Goal: Task Accomplishment & Management: Complete application form

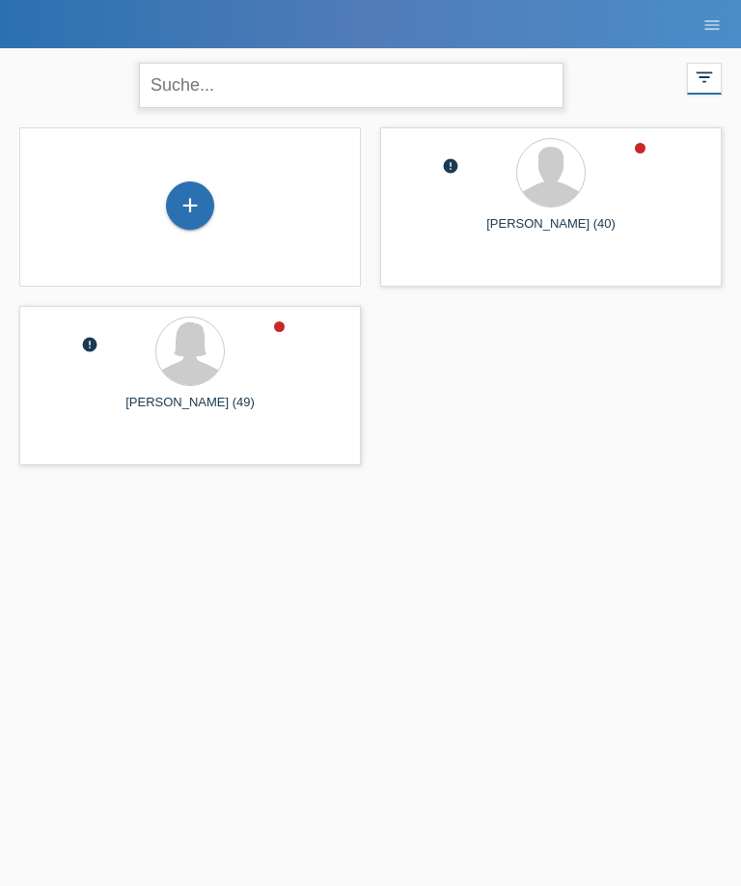
click at [184, 88] on input "text" at bounding box center [351, 85] width 425 height 45
click at [191, 204] on div "+" at bounding box center [190, 205] width 46 height 33
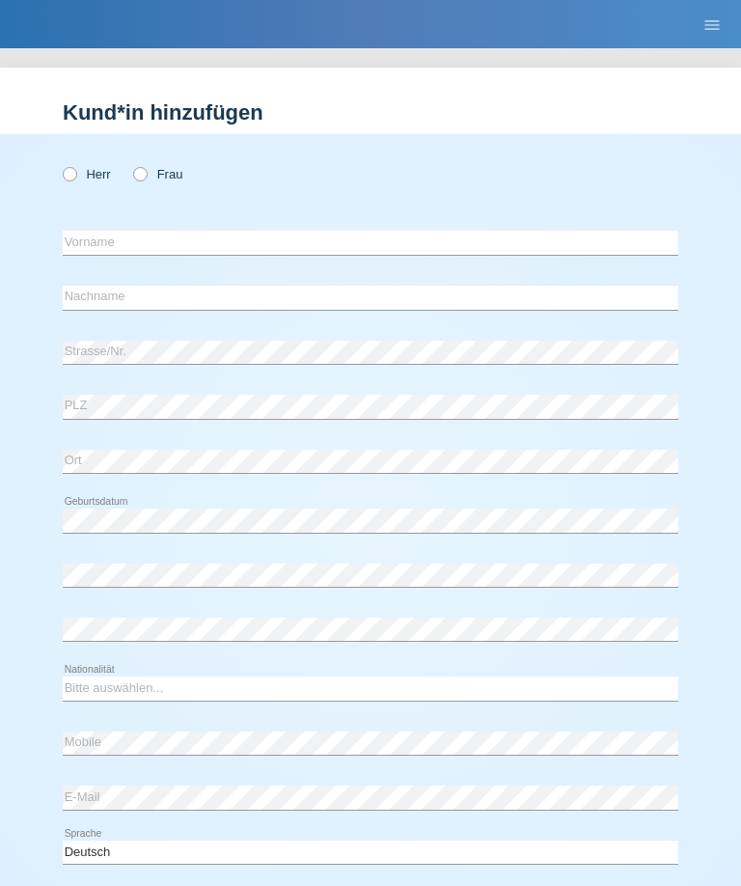
click at [153, 181] on label "Frau" at bounding box center [157, 174] width 49 height 14
click at [146, 180] on input "Frau" at bounding box center [139, 173] width 13 height 13
radio input "true"
click at [445, 243] on input "text" at bounding box center [371, 243] width 616 height 24
type input "Katerina"
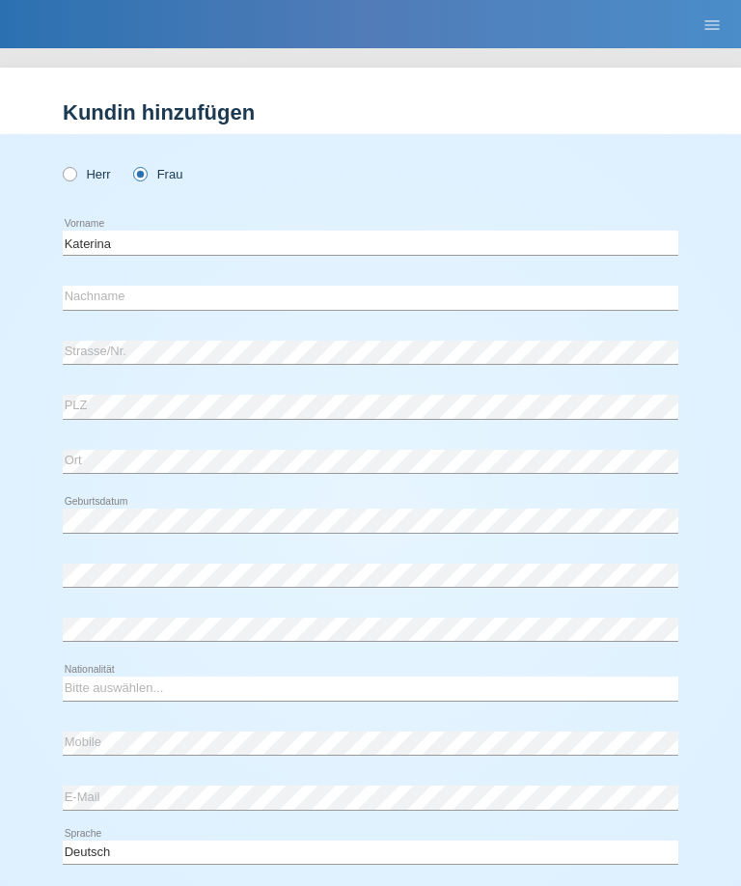
click at [505, 280] on div "error Nachname" at bounding box center [371, 298] width 616 height 50
click at [438, 284] on div "error Nachname" at bounding box center [371, 298] width 616 height 50
click at [436, 291] on input "text" at bounding box center [371, 298] width 616 height 24
type input "[PERSON_NAME]"
click at [336, 392] on div "error PLZ" at bounding box center [371, 407] width 616 height 50
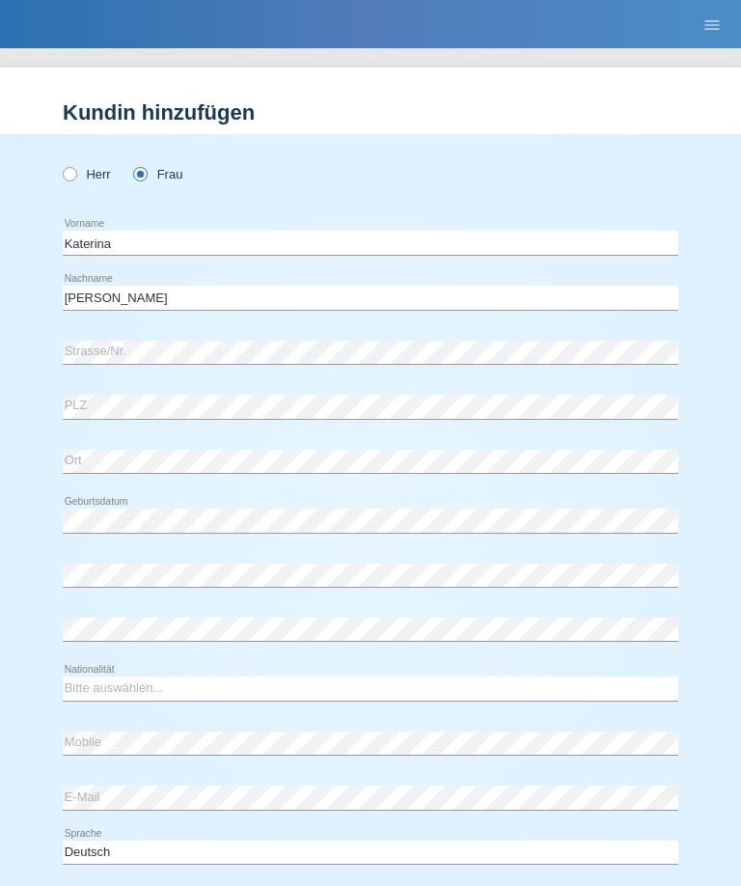
click at [359, 389] on div "error PLZ" at bounding box center [371, 407] width 616 height 50
click at [285, 505] on div "error Geburtsdatum" at bounding box center [371, 520] width 616 height 49
click at [205, 670] on div "Bitte auswählen... Schweiz Deutschland Liechtenstein Österreich ------------ Af…" at bounding box center [371, 688] width 616 height 49
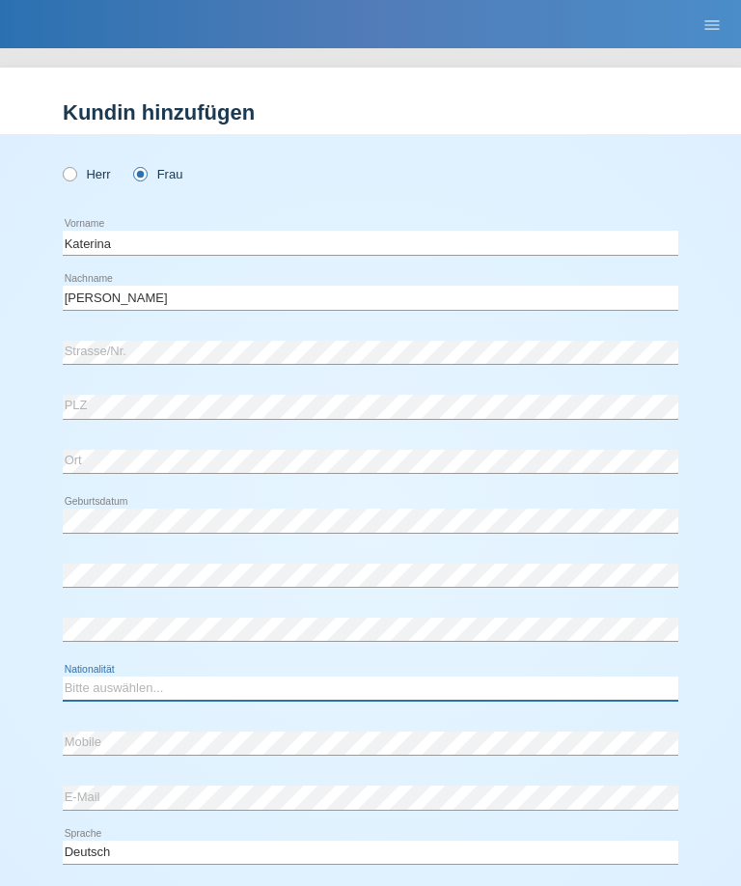
click at [229, 681] on select "Bitte auswählen... Schweiz Deutschland Liechtenstein Österreich ------------ Af…" at bounding box center [371, 688] width 616 height 23
select select "CZ"
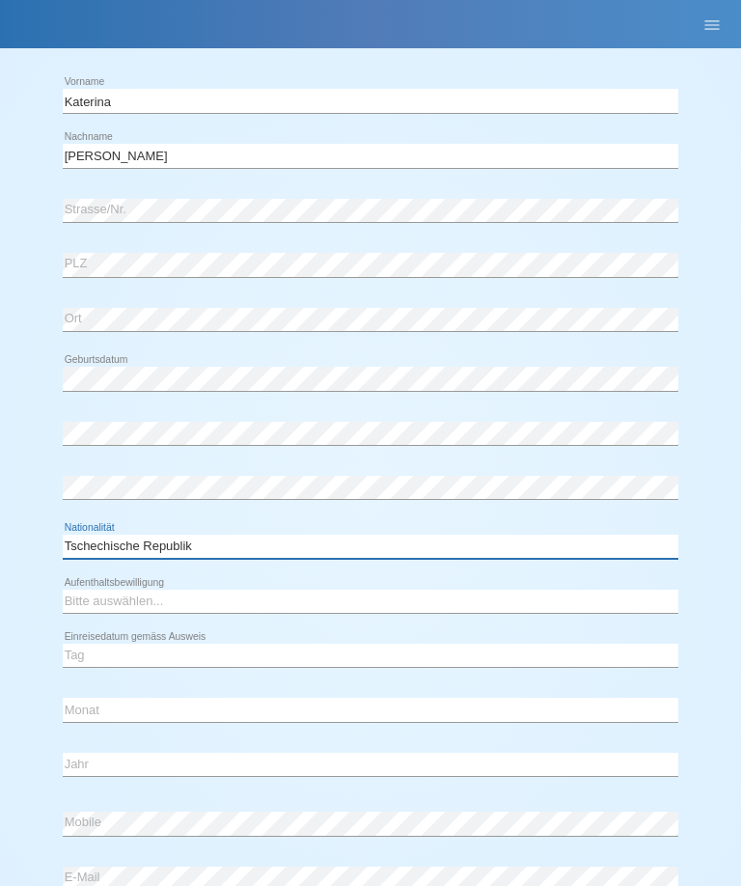
scroll to position [147, 0]
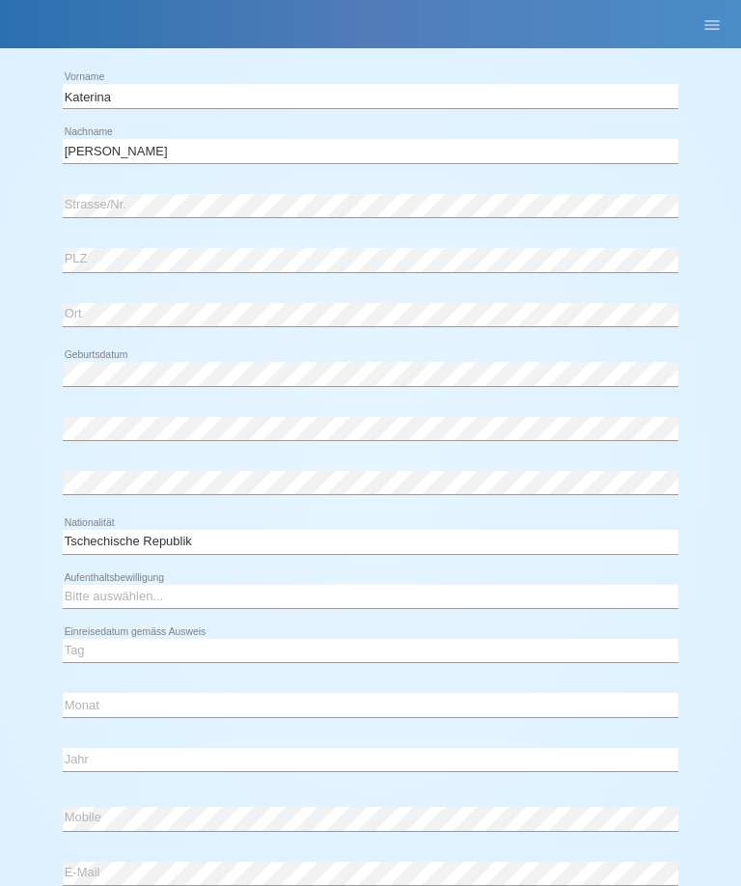
click at [250, 576] on div "Bitte auswählen... C B B - Flüchtlingsstatus Andere error Aufenthaltsbewilligung" at bounding box center [371, 596] width 616 height 49
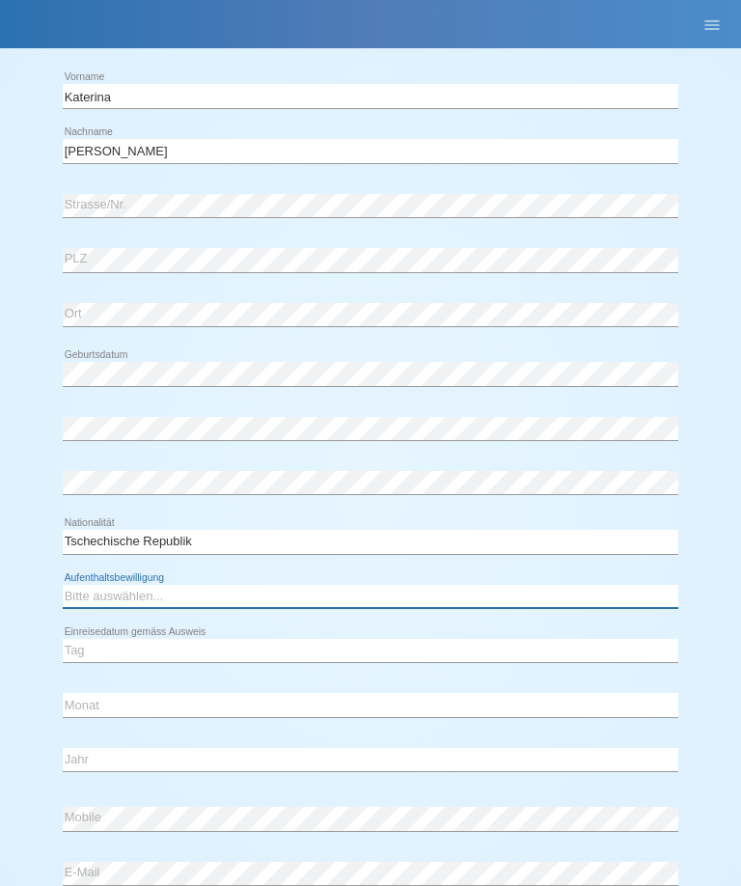
click at [273, 588] on select "Bitte auswählen... C B B - Flüchtlingsstatus Andere" at bounding box center [371, 596] width 616 height 23
select select "C"
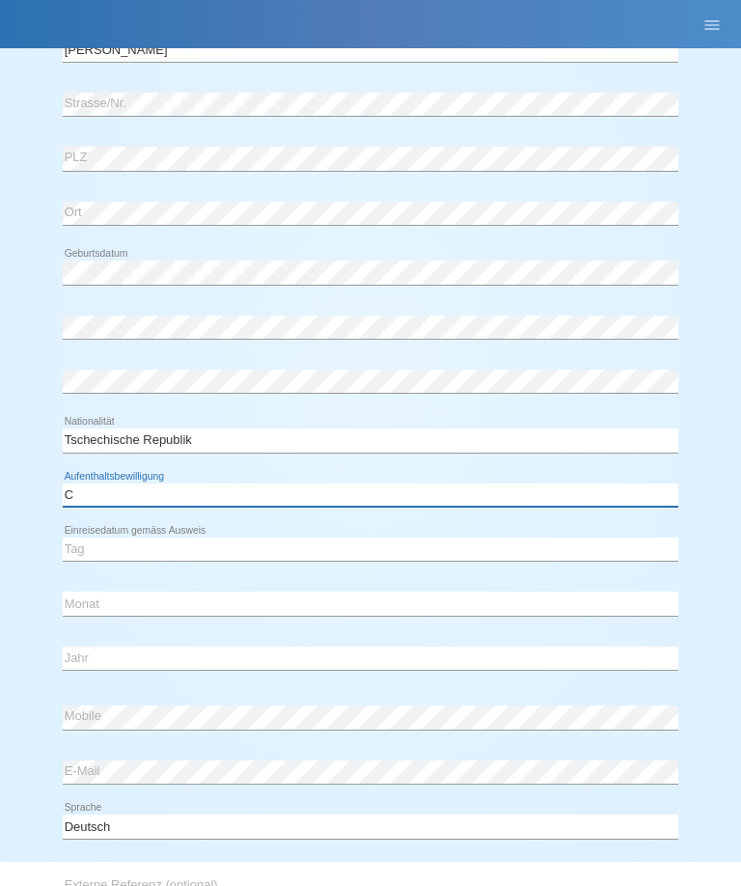
scroll to position [250, 0]
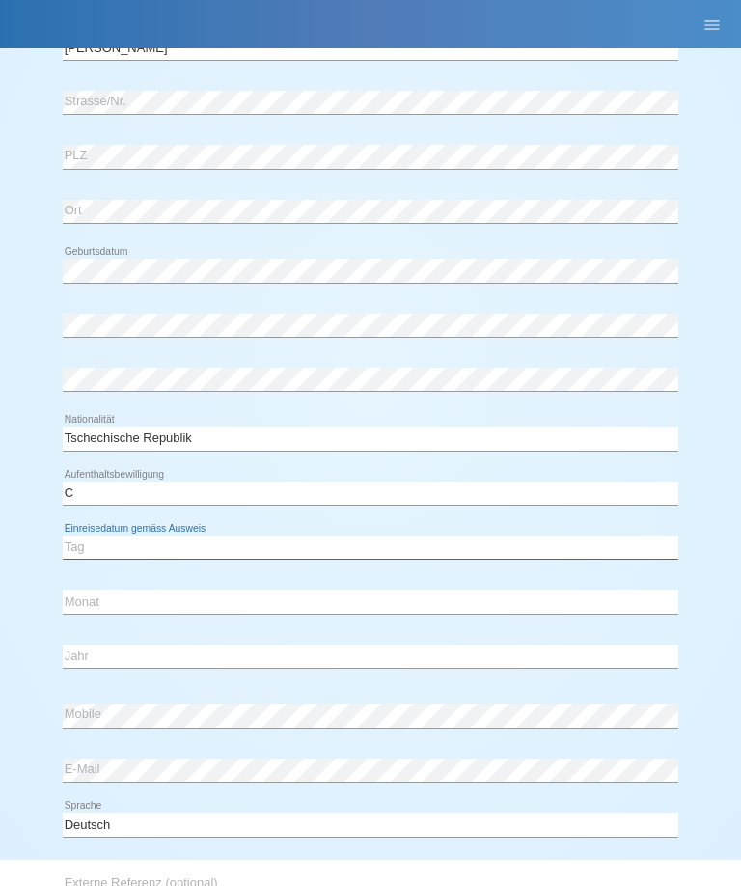
click at [306, 536] on select "Tag 01 02 03 04 05 06 07 08 09 10 11" at bounding box center [371, 547] width 616 height 23
select select "28"
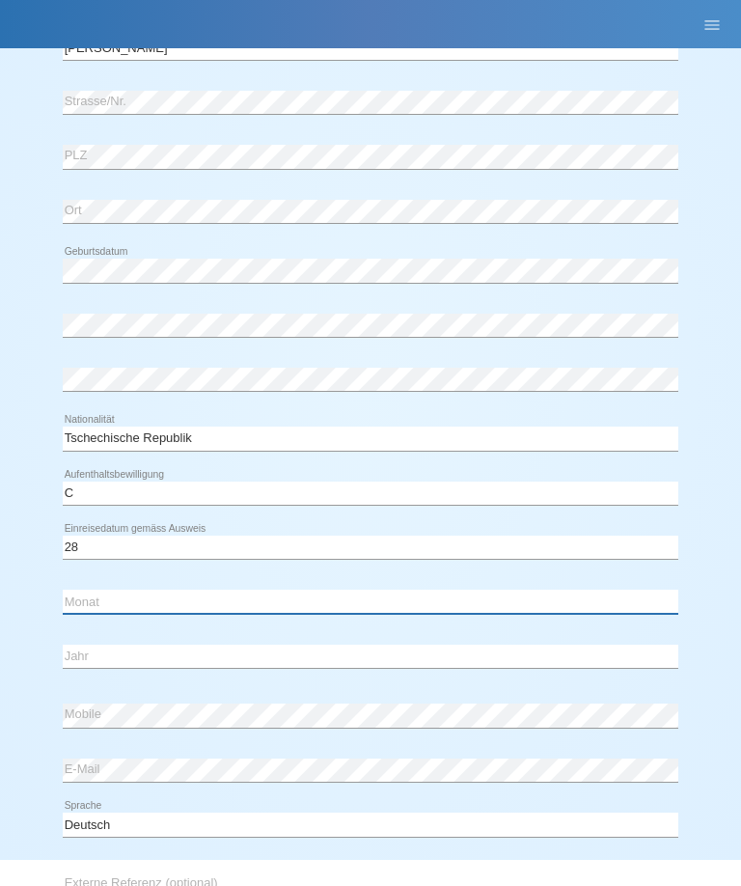
click at [320, 596] on select "Monat 01 02 03 04 05 06 07 08 09 10 11" at bounding box center [371, 601] width 616 height 23
select select "02"
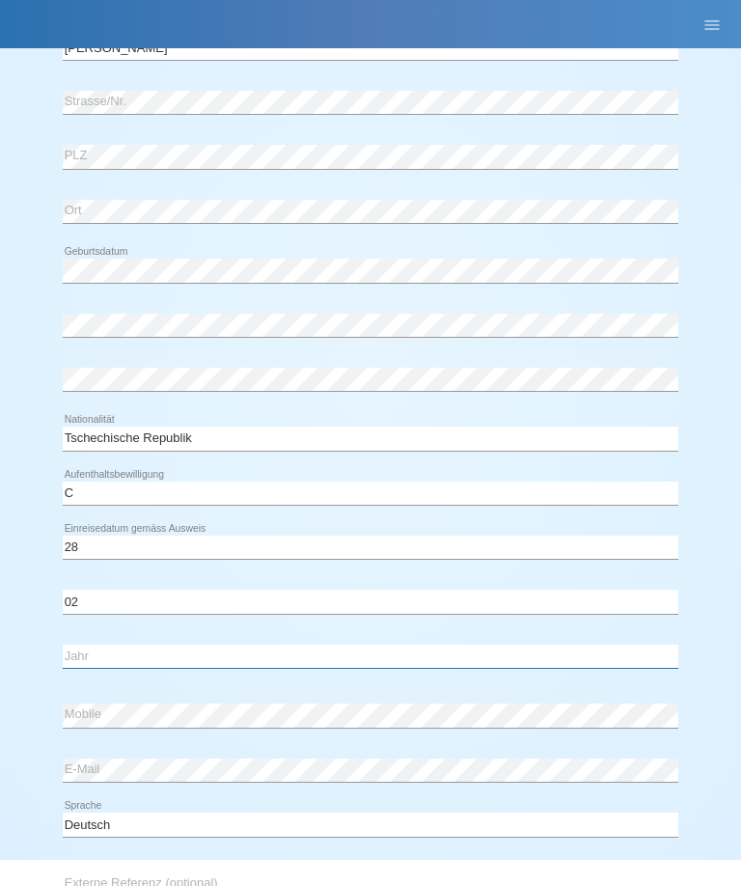
click at [287, 647] on select "Jahr 2025 2024 2023 2022 2021 2020 2019 2018 2017 2016 2015 2014 2013 2012 2011…" at bounding box center [371, 656] width 616 height 23
select select "1997"
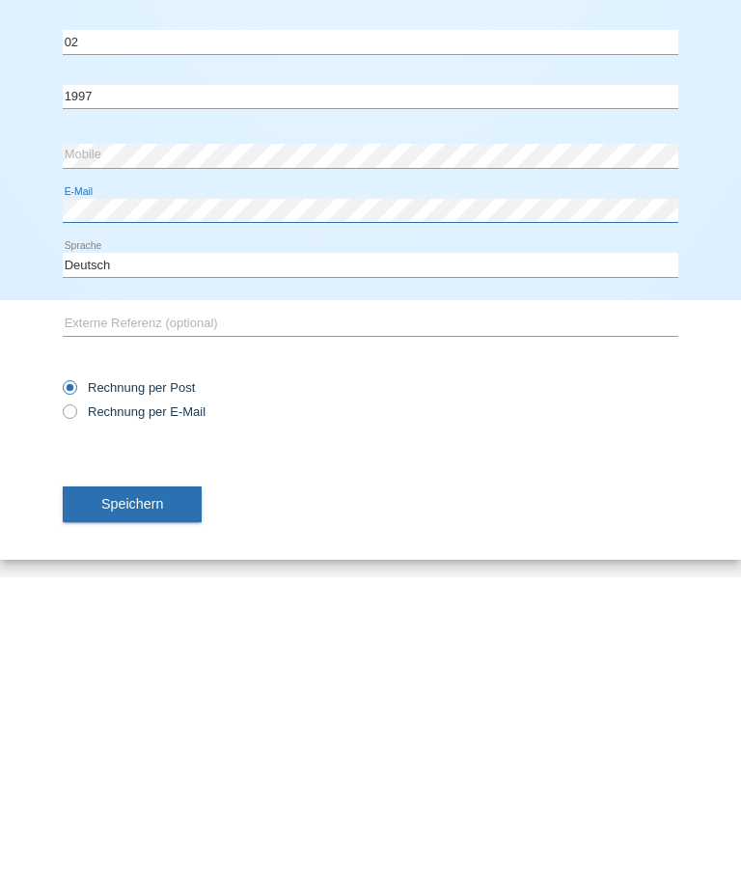
scroll to position [502, 0]
click at [105, 804] on span "Speichern" at bounding box center [132, 811] width 62 height 15
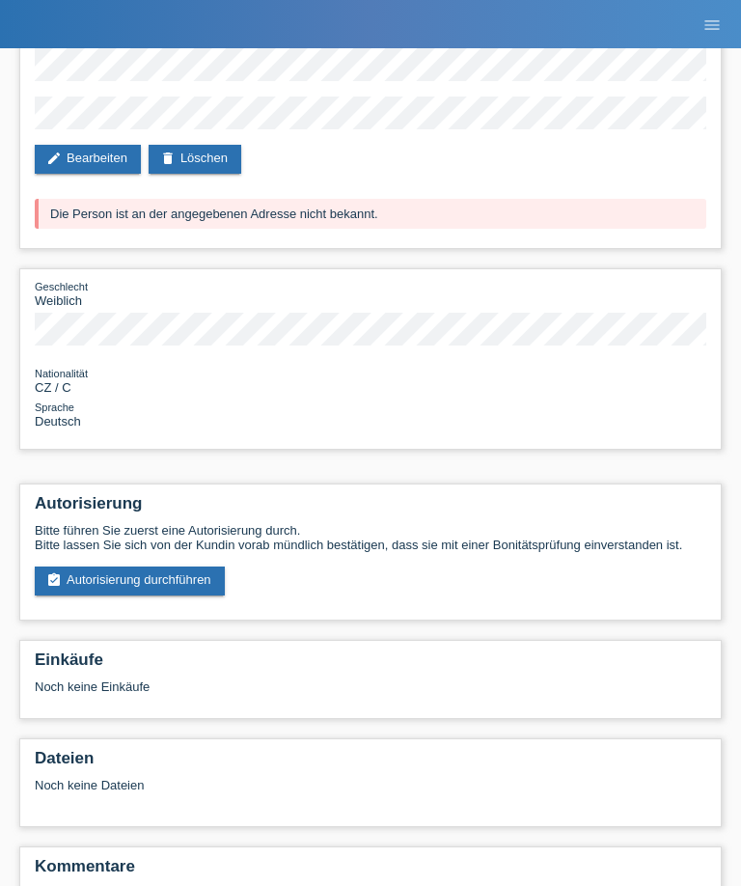
scroll to position [139, 0]
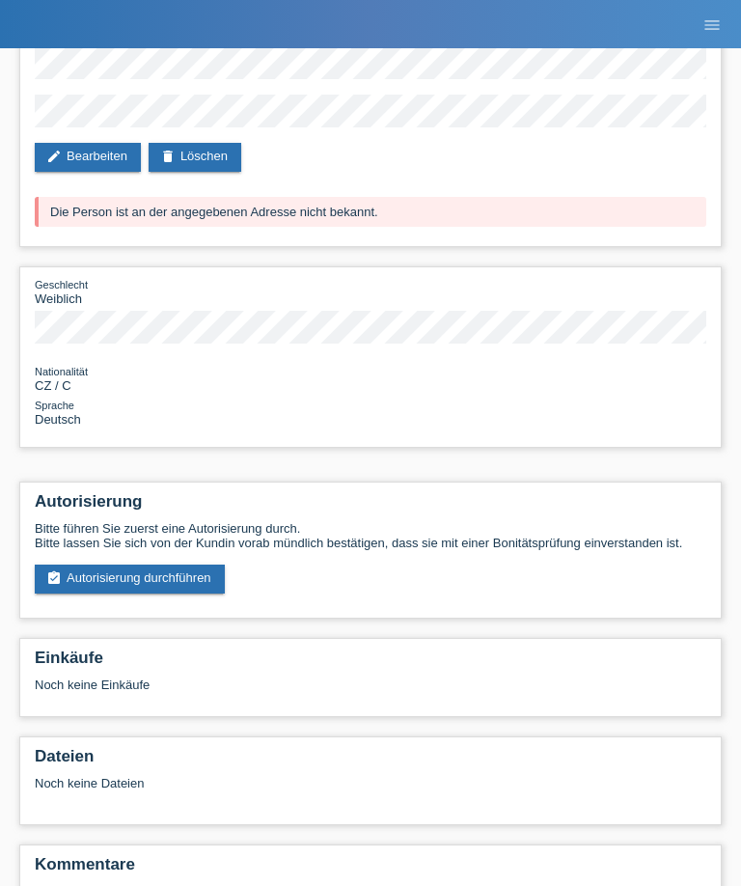
click at [87, 594] on link "assignment_turned_in Autorisierung durchführen" at bounding box center [130, 579] width 190 height 29
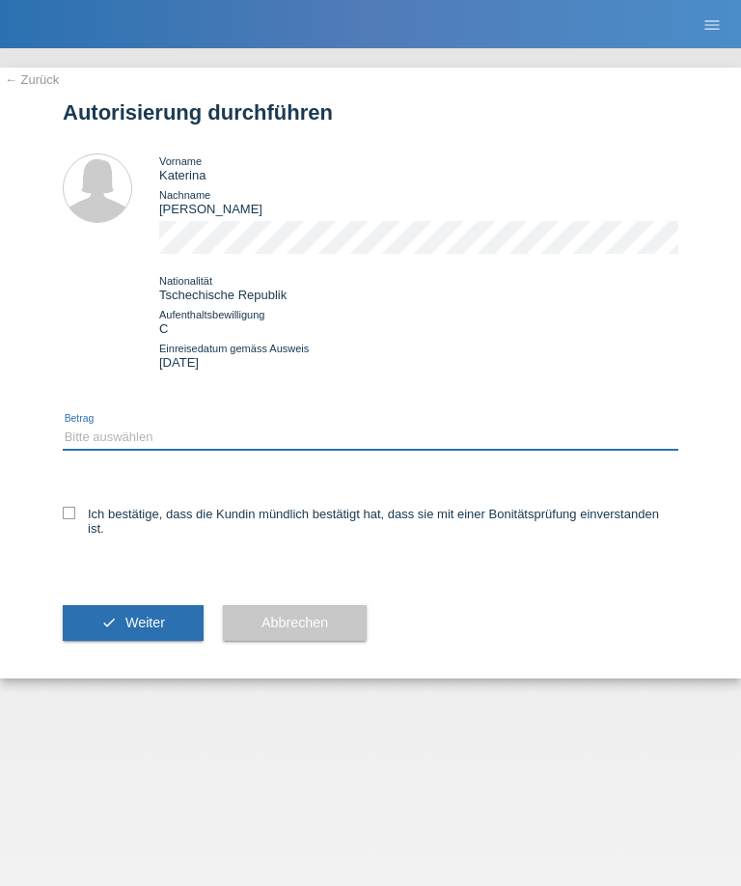
click at [107, 449] on select "Bitte auswählen CHF 1.00 - CHF 499.00 CHF 500.00 - CHF 1'999.00 CHF 2'000.00 - …" at bounding box center [371, 437] width 616 height 23
select select "2"
click at [66, 536] on label "Ich bestätige, dass die Kundin mündlich bestätigt hat, dass sie mit einer Bonit…" at bounding box center [371, 521] width 616 height 29
click at [66, 519] on input "Ich bestätige, dass die Kundin mündlich bestätigt hat, dass sie mit einer Bonit…" at bounding box center [69, 513] width 13 height 13
checkbox input "true"
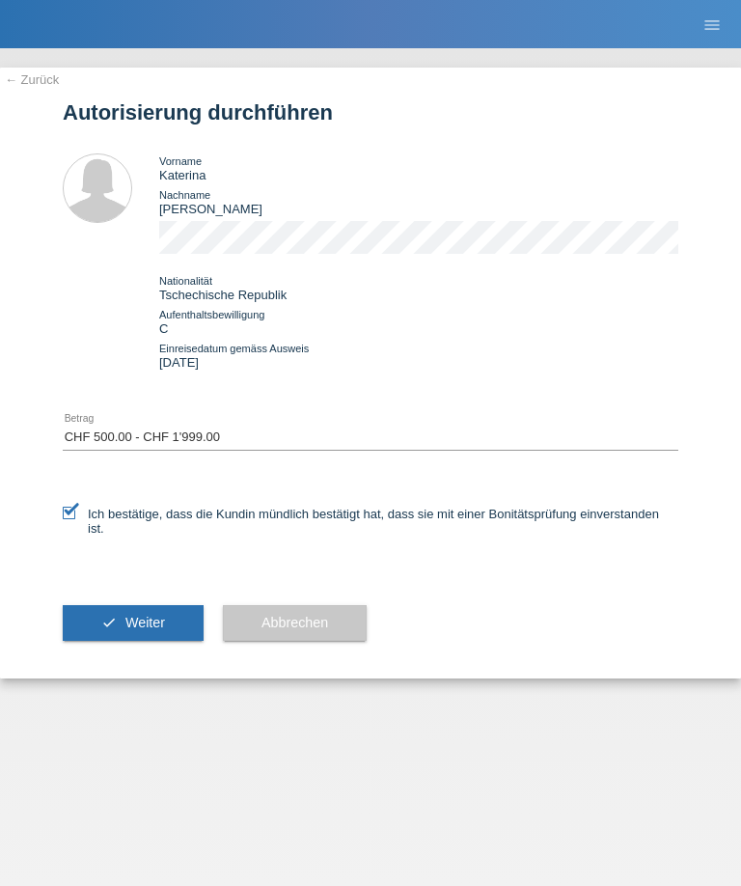
click at [119, 637] on button "check Weiter" at bounding box center [133, 623] width 141 height 37
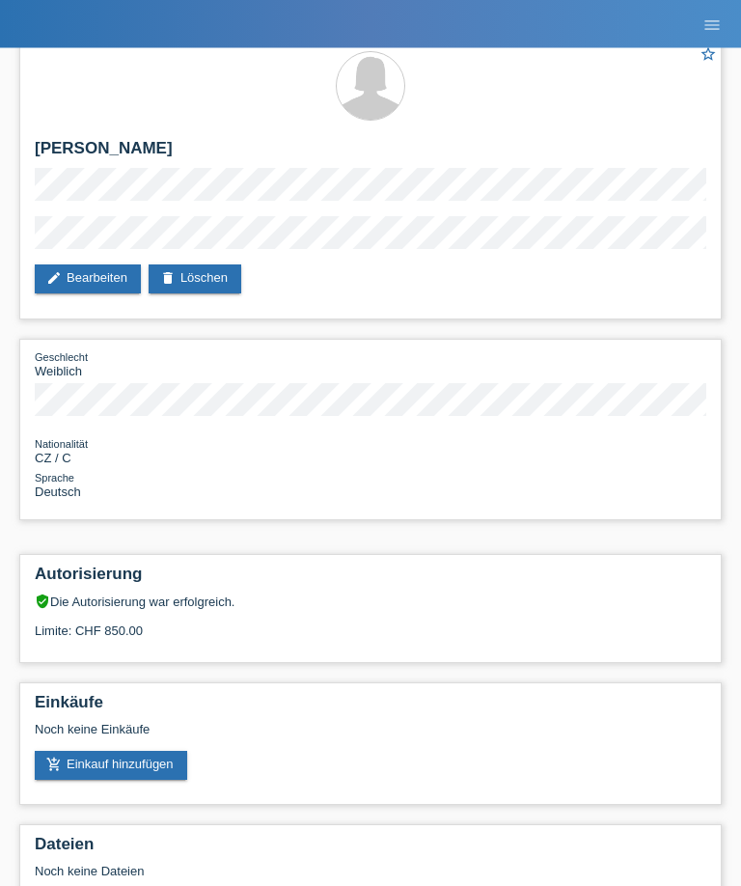
scroll to position [20, 0]
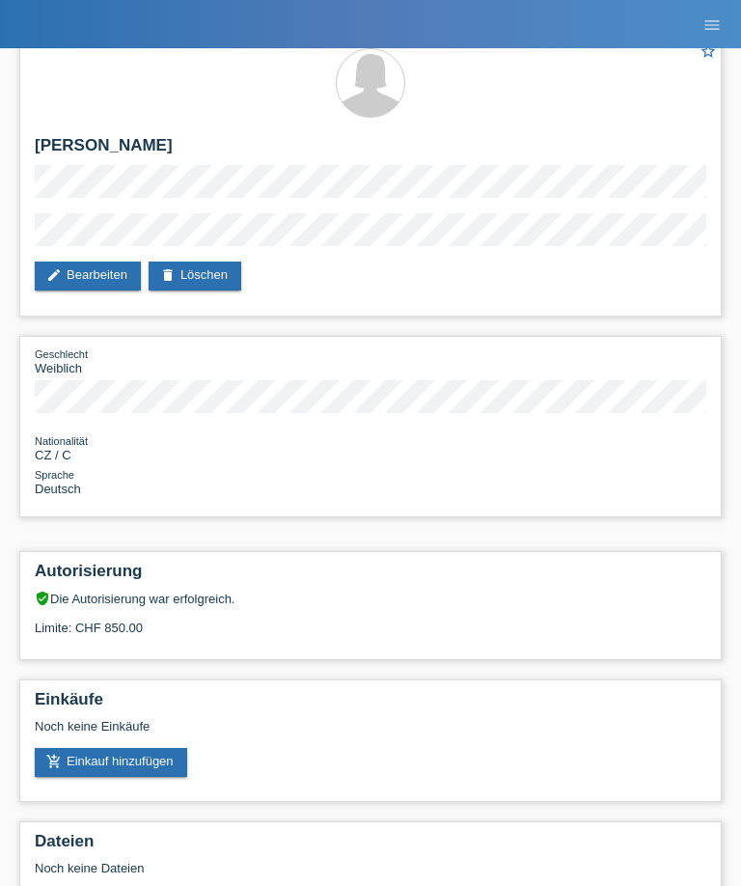
click at [89, 777] on link "add_shopping_cart Einkauf hinzufügen" at bounding box center [111, 762] width 152 height 29
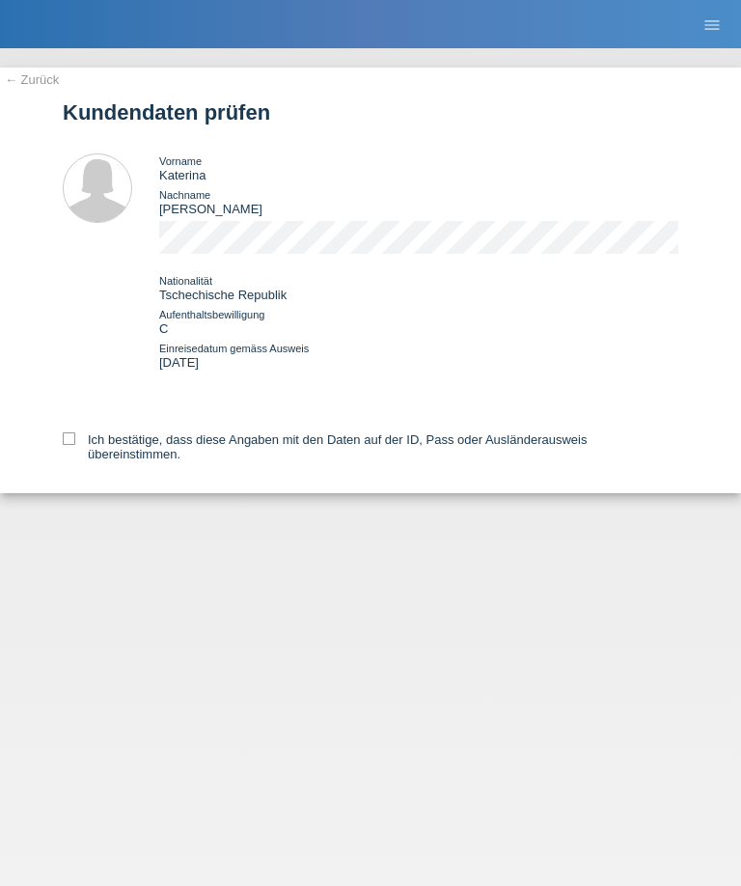
click at [71, 445] on icon at bounding box center [69, 438] width 13 height 13
click at [71, 445] on input "Ich bestätige, dass diese Angaben mit den Daten auf der ID, Pass oder Ausländer…" at bounding box center [69, 438] width 13 height 13
checkbox input "true"
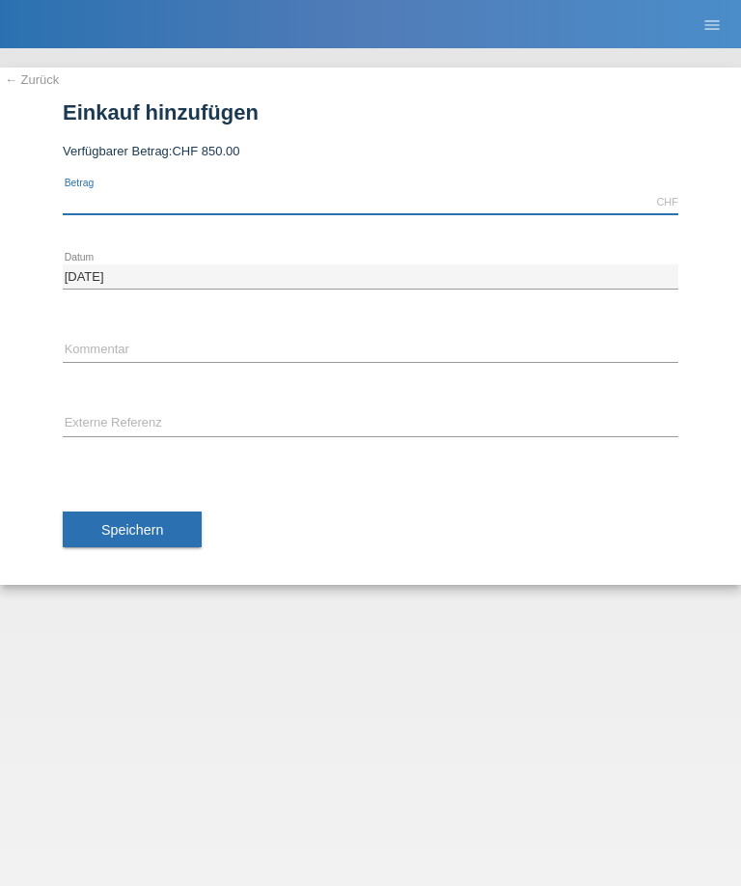
click at [445, 200] on input "text" at bounding box center [371, 202] width 616 height 24
type input "850.00"
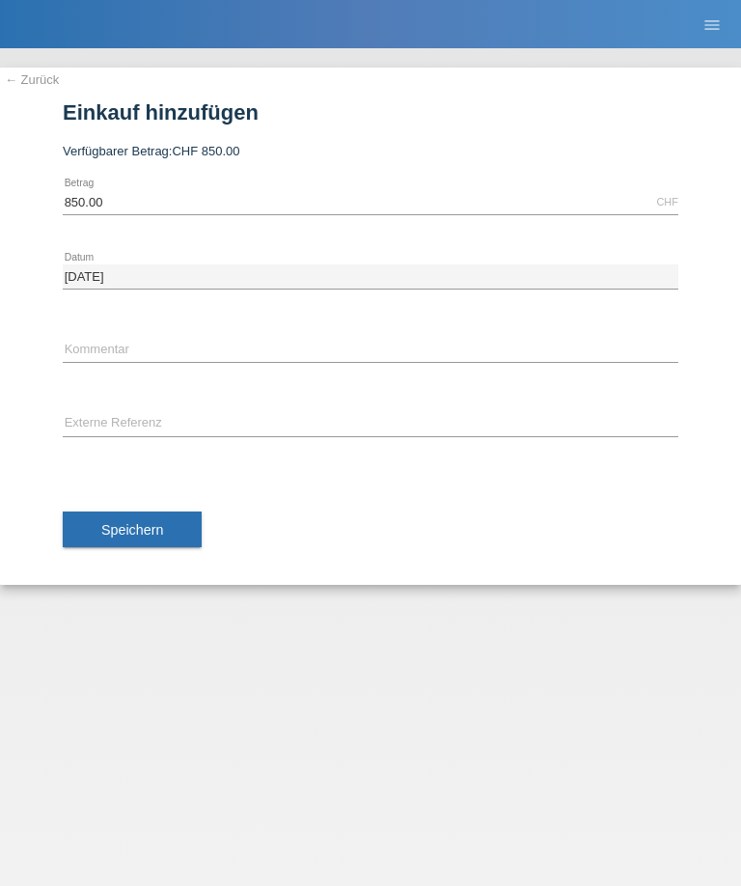
click at [99, 539] on button "Speichern" at bounding box center [132, 530] width 139 height 37
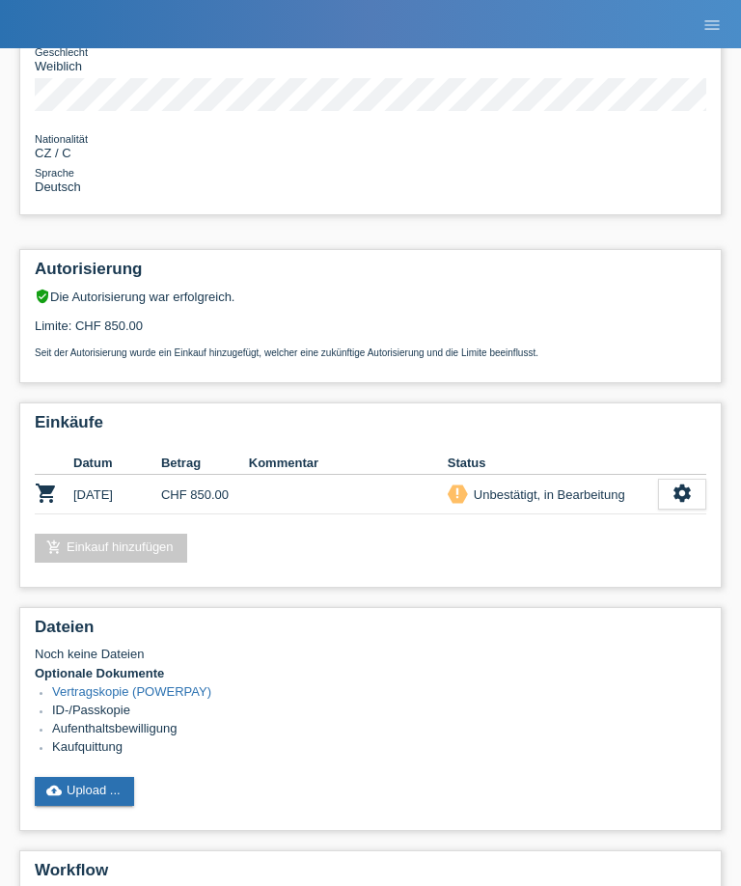
scroll to position [264, 0]
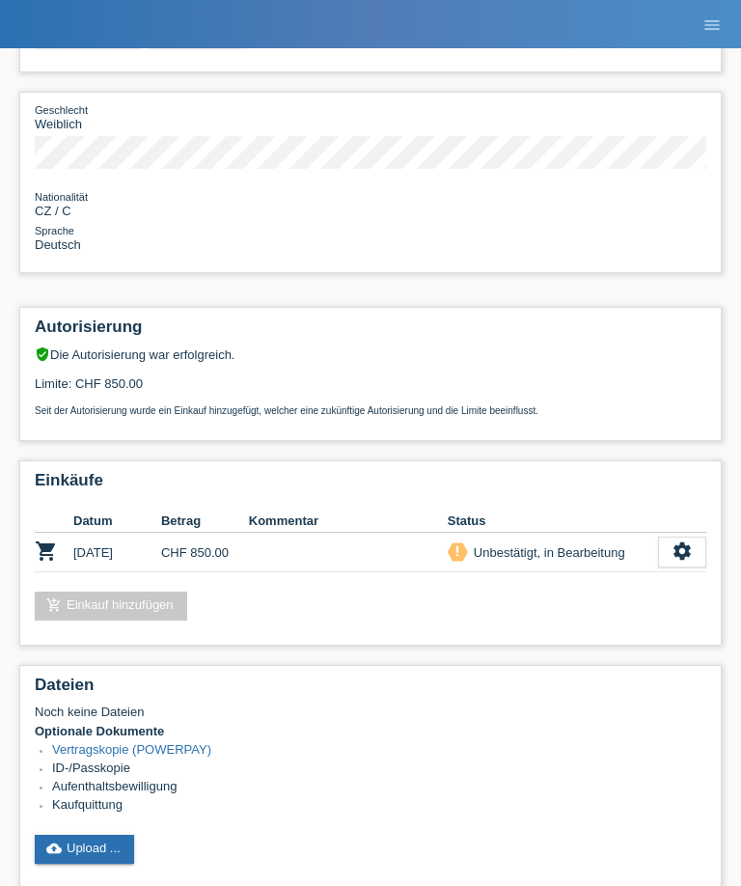
click at [579, 563] on div "Unbestätigt, in Bearbeitung" at bounding box center [546, 552] width 157 height 20
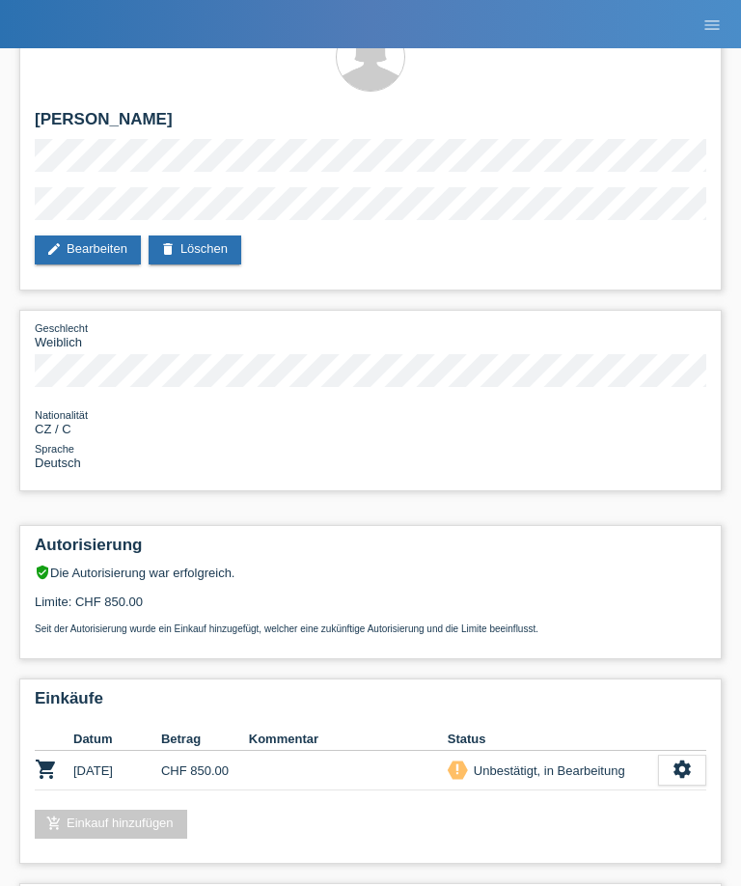
scroll to position [45, 0]
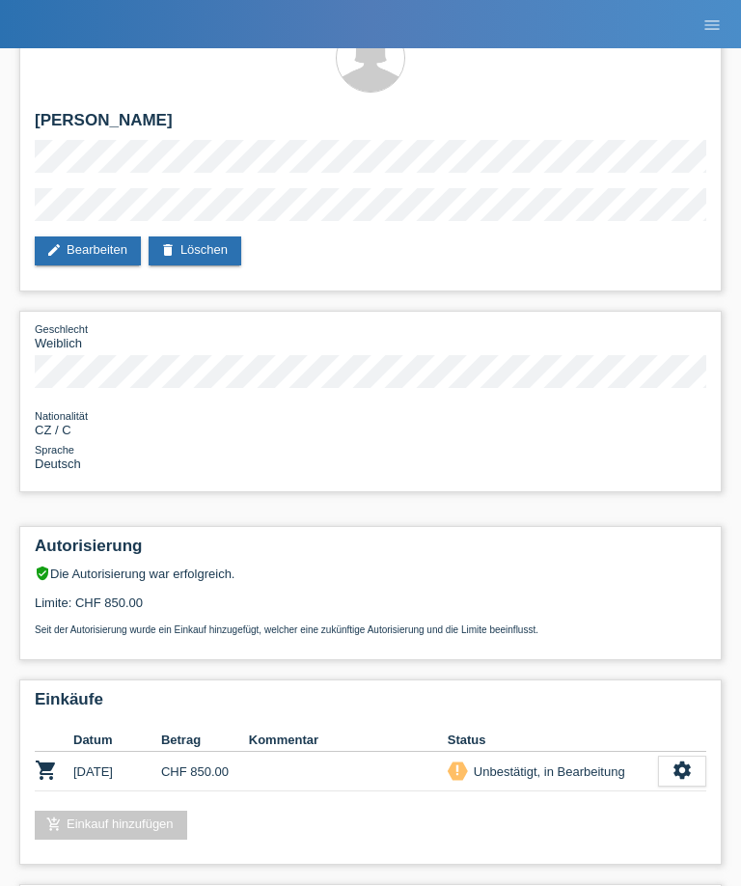
click at [692, 781] on icon "settings" at bounding box center [682, 770] width 21 height 21
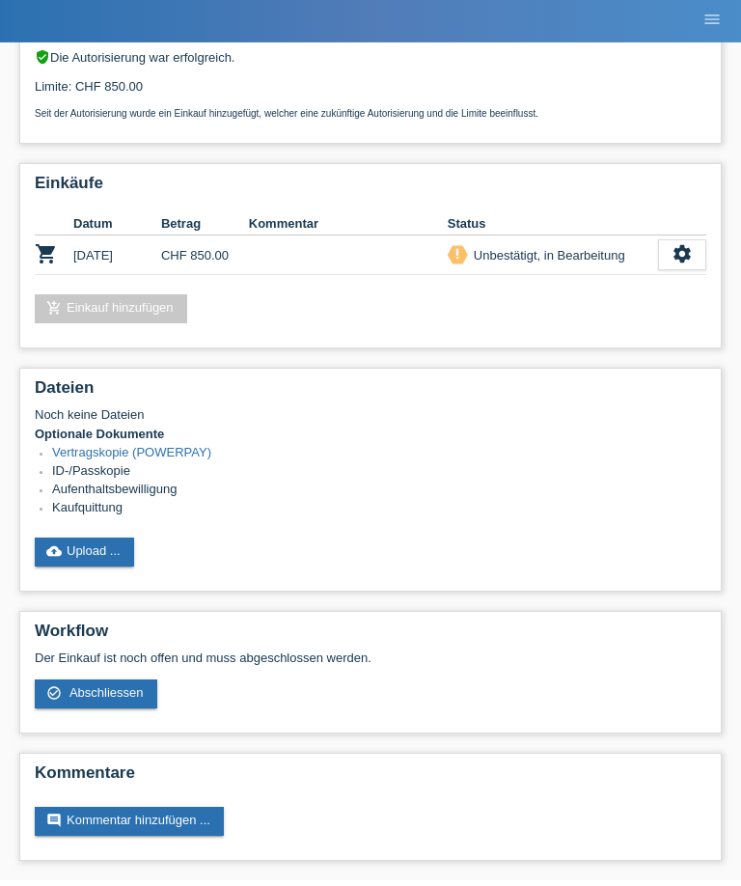
scroll to position [556, 0]
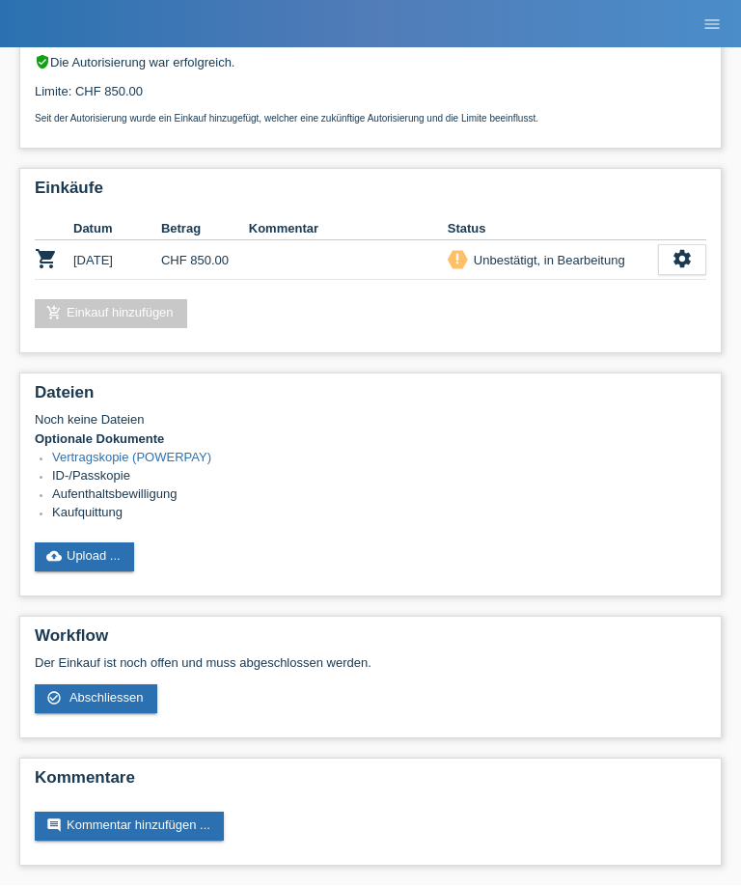
click at [678, 270] on icon "settings" at bounding box center [682, 259] width 21 height 21
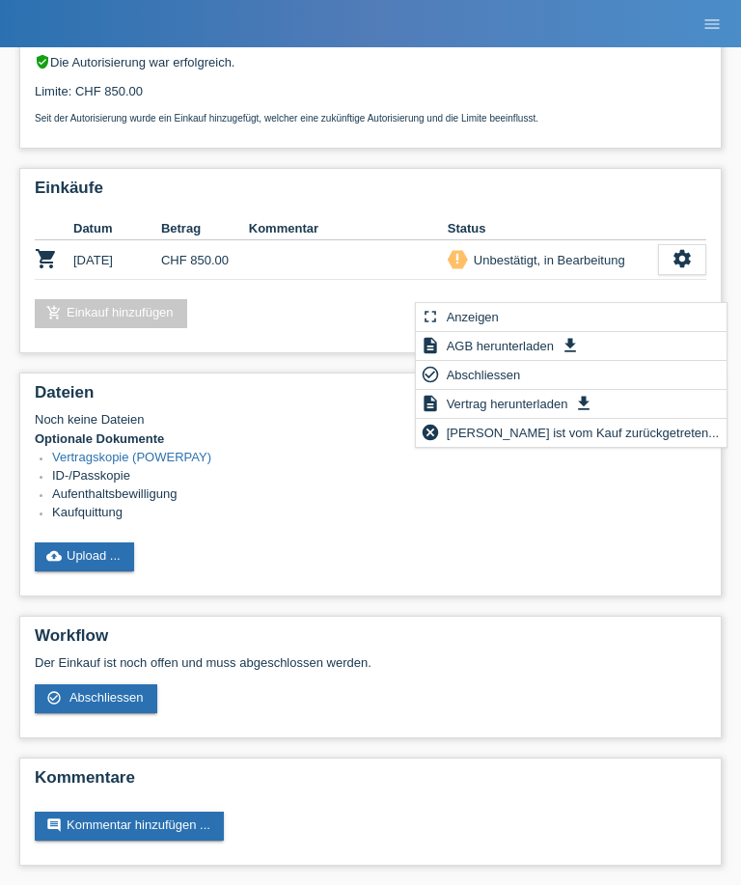
click at [546, 398] on span "Vertrag herunterladen" at bounding box center [507, 404] width 127 height 23
